Goal: Task Accomplishment & Management: Use online tool/utility

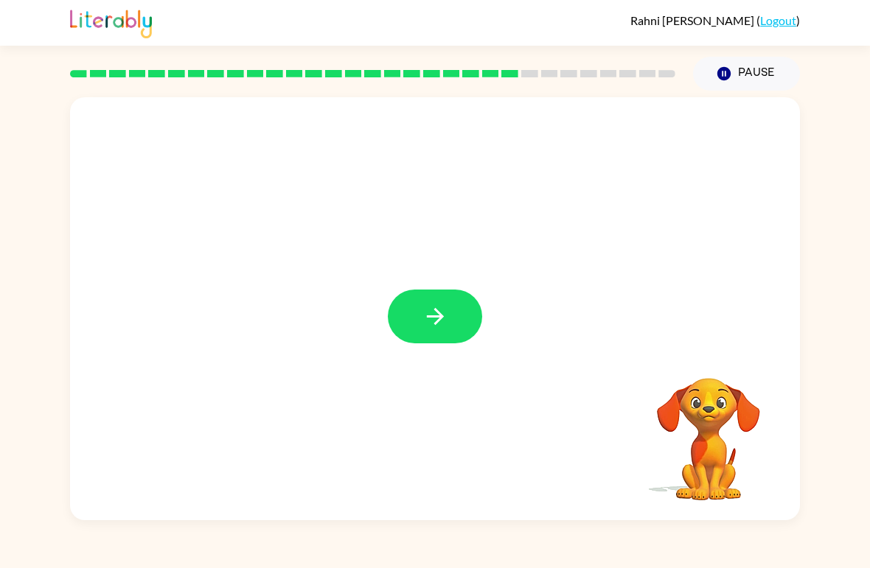
click at [450, 334] on button "button" at bounding box center [435, 317] width 94 height 54
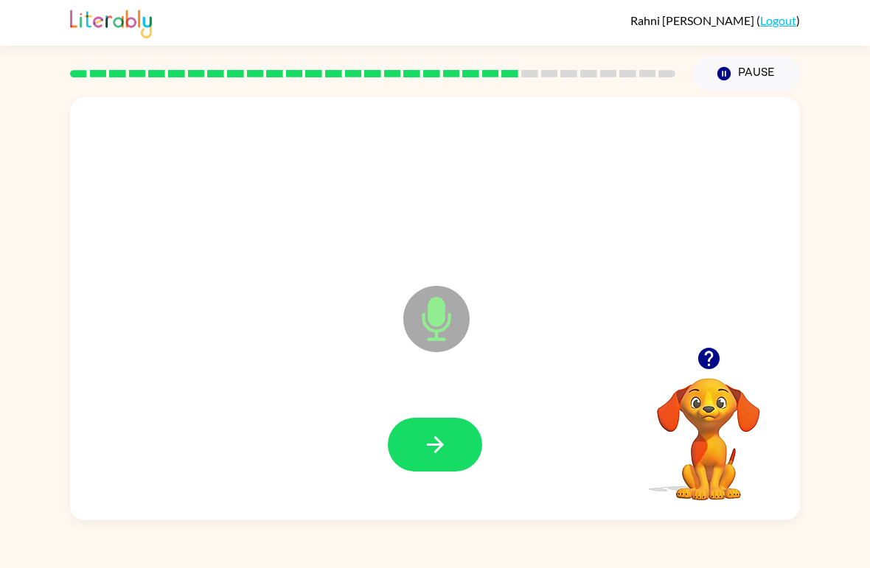
click at [454, 450] on button "button" at bounding box center [435, 445] width 94 height 54
click at [456, 453] on button "button" at bounding box center [435, 445] width 94 height 54
click at [446, 472] on button "button" at bounding box center [435, 445] width 94 height 54
click at [440, 454] on icon "button" at bounding box center [435, 445] width 26 height 26
click at [863, 331] on div "Microphone The Microphone is here when it is your turn to talk Your browser mus…" at bounding box center [435, 306] width 870 height 430
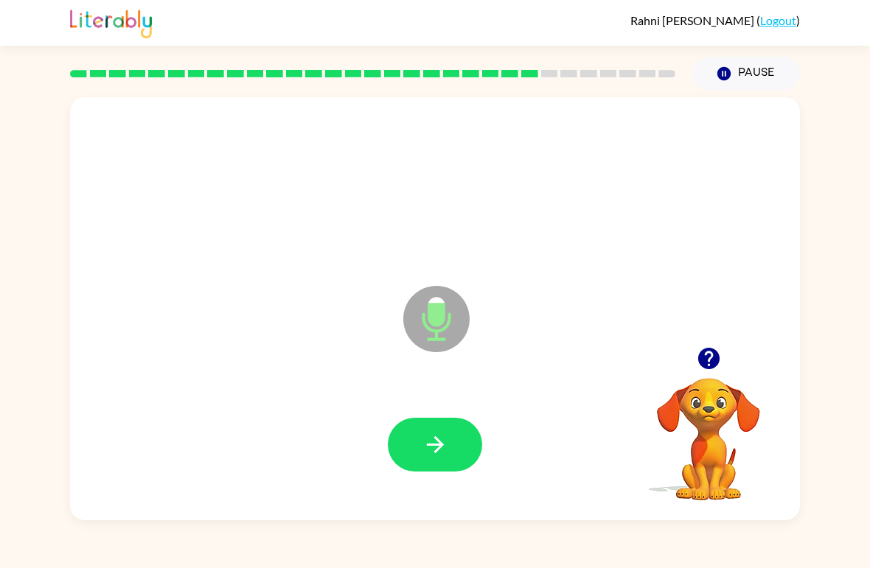
click at [435, 472] on button "button" at bounding box center [435, 445] width 94 height 54
click at [708, 364] on icon "button" at bounding box center [707, 358] width 21 height 21
click at [862, 352] on div "Microphone The Microphone is here when it is your turn to talk Your browser mus…" at bounding box center [435, 306] width 870 height 430
click at [868, 279] on div "Microphone The Microphone is here when it is your turn to talk Your browser mus…" at bounding box center [435, 306] width 870 height 430
click at [712, 356] on icon "button" at bounding box center [709, 359] width 26 height 26
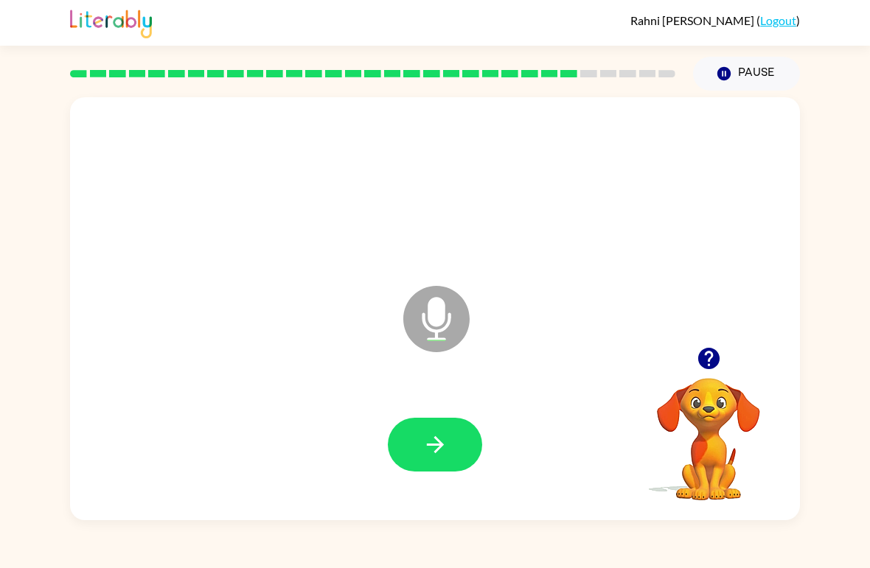
click at [720, 346] on icon "button" at bounding box center [709, 359] width 26 height 26
click at [1, 346] on div "Microphone The Microphone is here when it is your turn to talk Your browser mus…" at bounding box center [435, 306] width 870 height 430
click at [40, 286] on div "Microphone The Microphone is here when it is your turn to talk Your browser mus…" at bounding box center [435, 306] width 870 height 430
click at [706, 356] on icon "button" at bounding box center [709, 359] width 26 height 26
click at [461, 446] on button "button" at bounding box center [435, 445] width 94 height 54
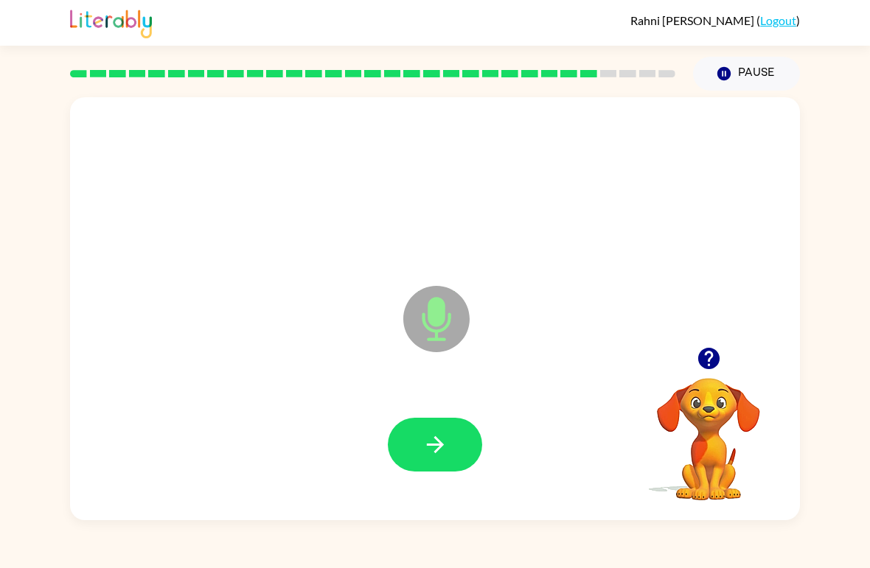
click at [447, 433] on icon "button" at bounding box center [435, 445] width 26 height 26
click at [464, 425] on button "button" at bounding box center [435, 445] width 94 height 54
click at [710, 353] on icon "button" at bounding box center [709, 359] width 26 height 26
click at [633, 90] on div at bounding box center [372, 74] width 623 height 52
click at [632, 89] on div at bounding box center [372, 74] width 623 height 52
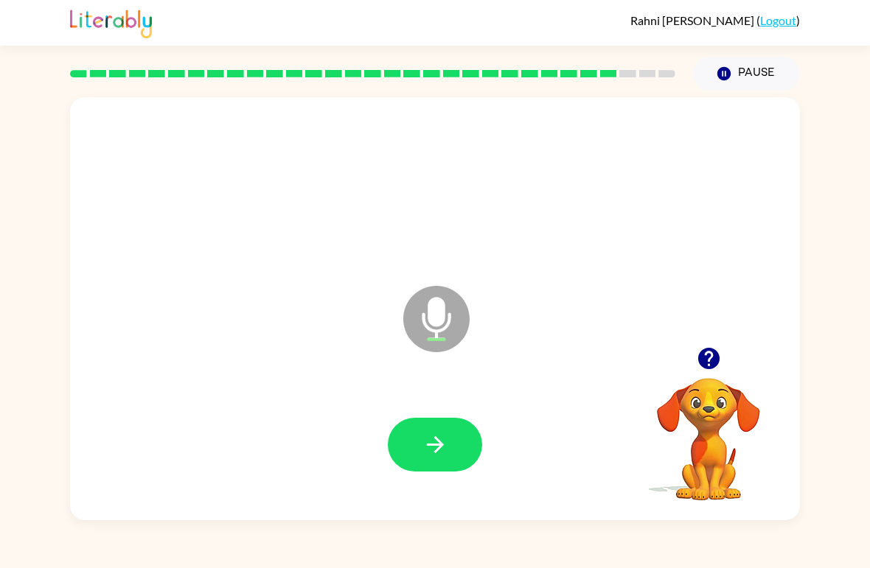
click at [761, 84] on button "Pause Pause" at bounding box center [746, 74] width 107 height 34
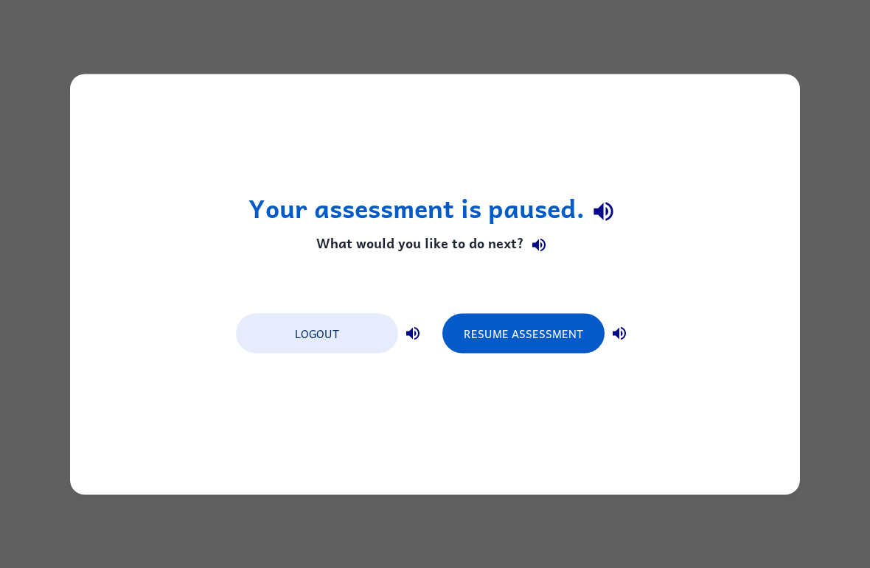
click at [581, 334] on button "Resume Assessment" at bounding box center [523, 333] width 162 height 40
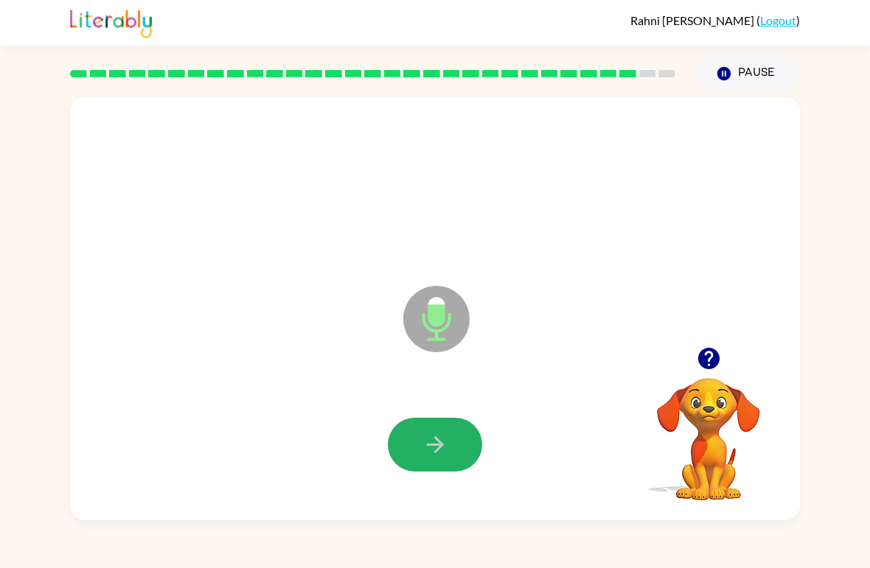
click at [449, 455] on button "button" at bounding box center [435, 445] width 94 height 54
click at [445, 469] on button "button" at bounding box center [435, 445] width 94 height 54
click at [456, 483] on div at bounding box center [435, 446] width 700 height 122
click at [432, 467] on button "button" at bounding box center [435, 445] width 94 height 54
click at [416, 469] on button "button" at bounding box center [435, 445] width 94 height 54
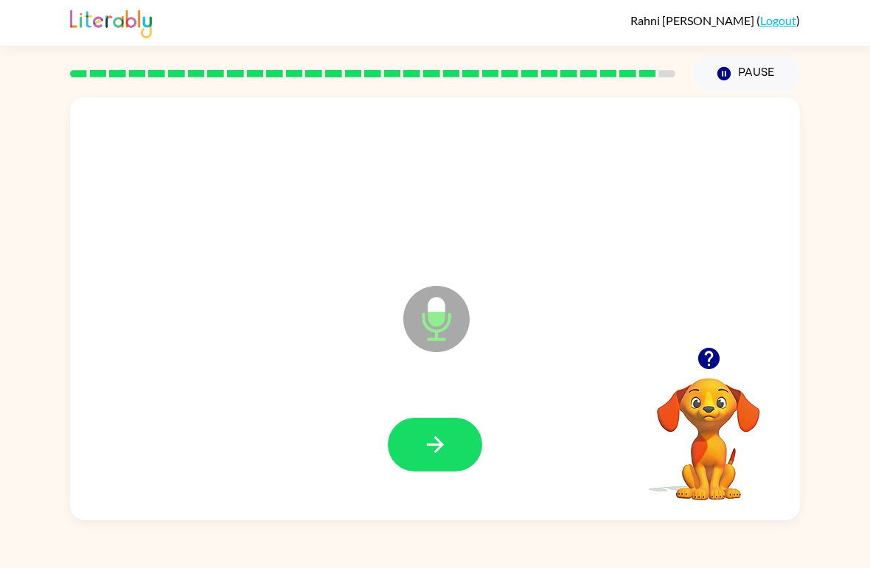
click at [430, 472] on button "button" at bounding box center [435, 445] width 94 height 54
